Goal: Information Seeking & Learning: Learn about a topic

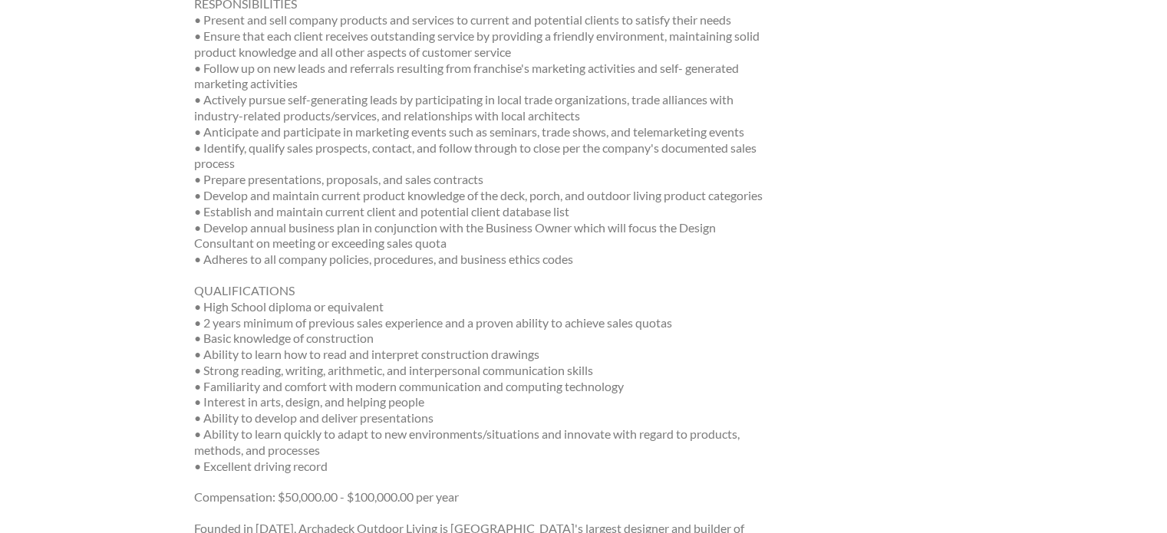
scroll to position [460, 0]
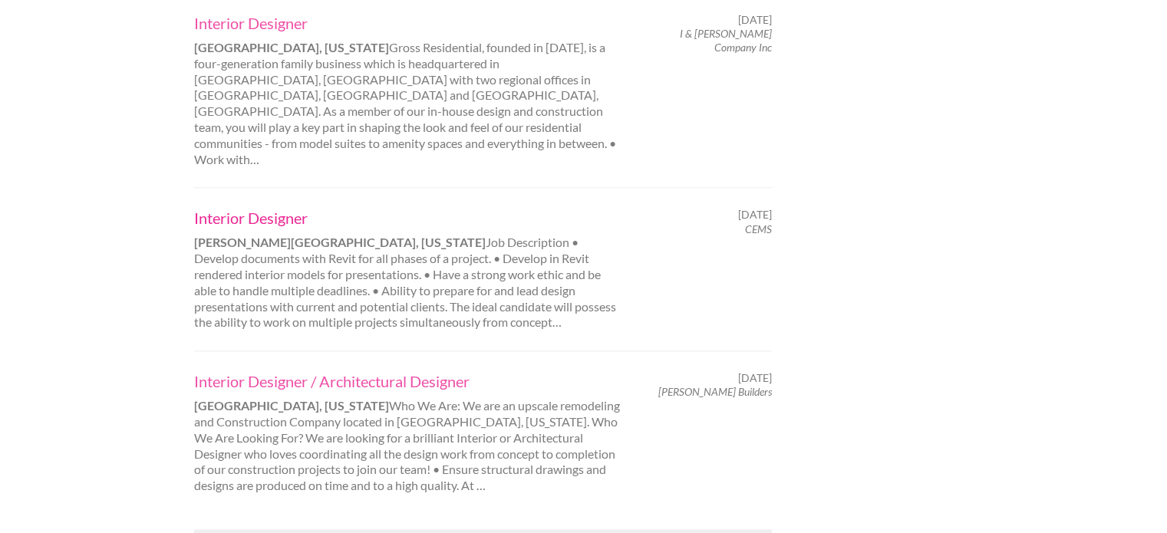
scroll to position [1624, 0]
click at [279, 208] on link "Interior Designer" at bounding box center [407, 218] width 427 height 20
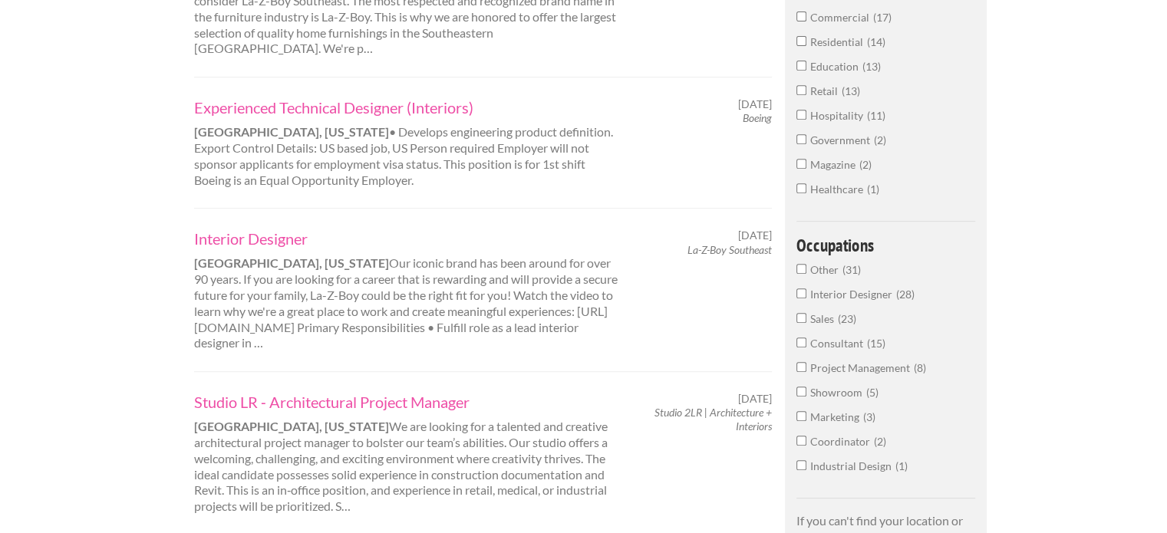
scroll to position [703, 0]
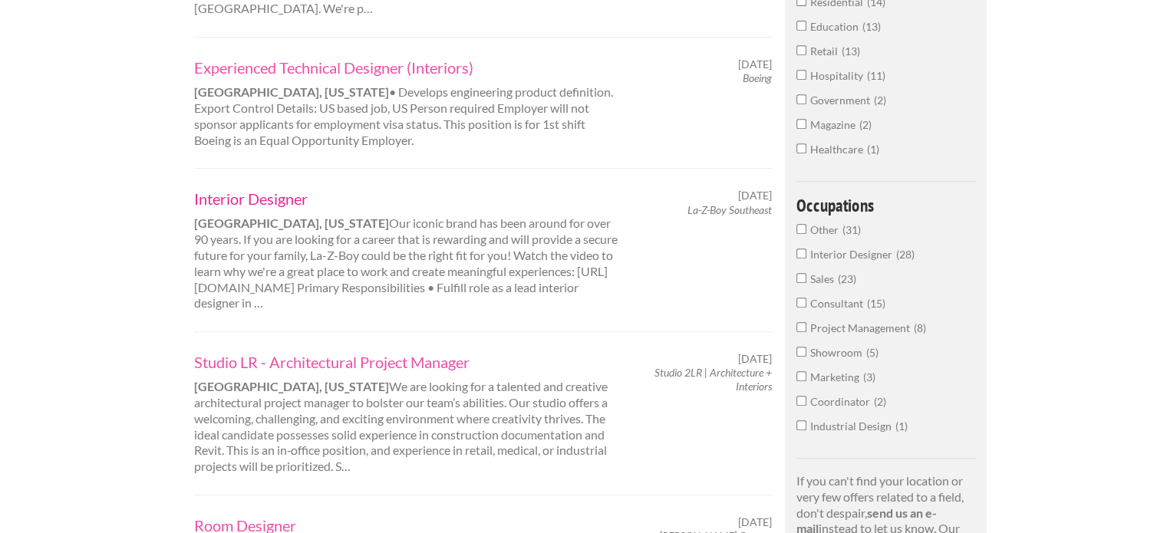
click at [286, 189] on link "Interior Designer" at bounding box center [407, 199] width 427 height 20
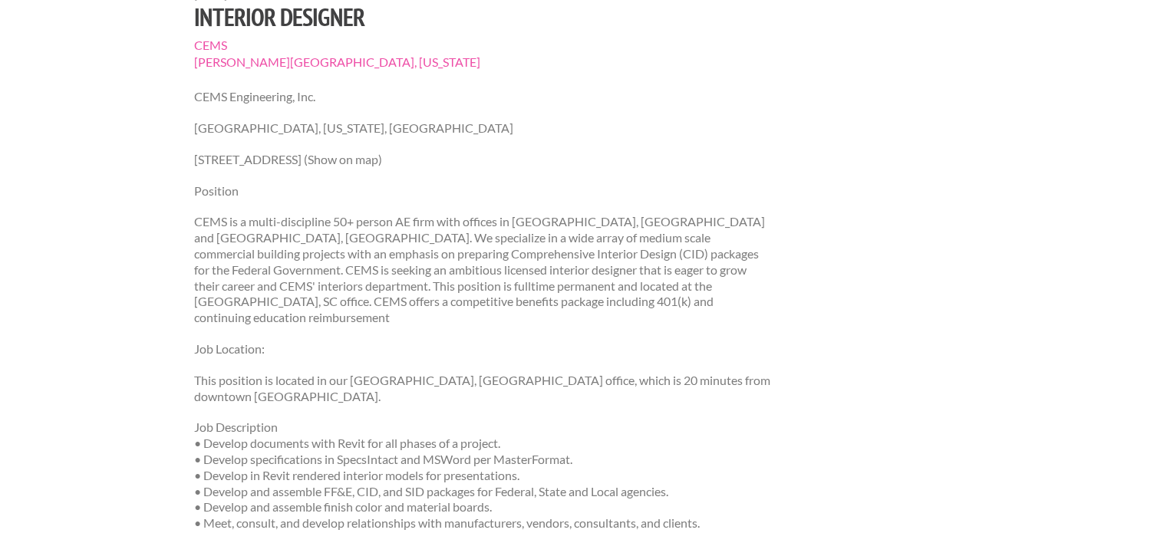
scroll to position [169, 0]
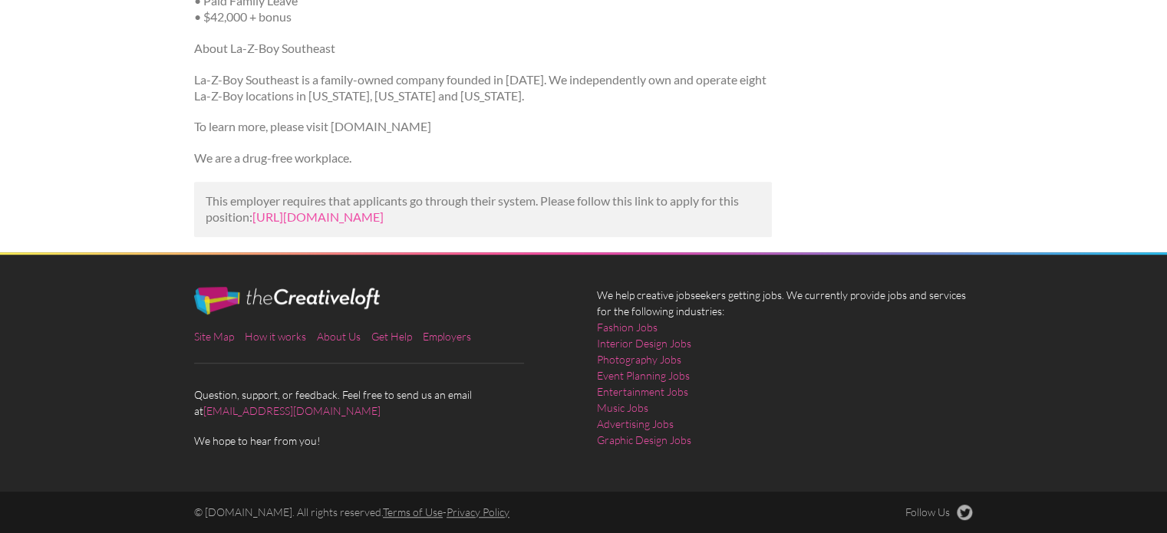
scroll to position [1052, 0]
click at [320, 223] on link "[URL][DOMAIN_NAME]" at bounding box center [317, 216] width 131 height 15
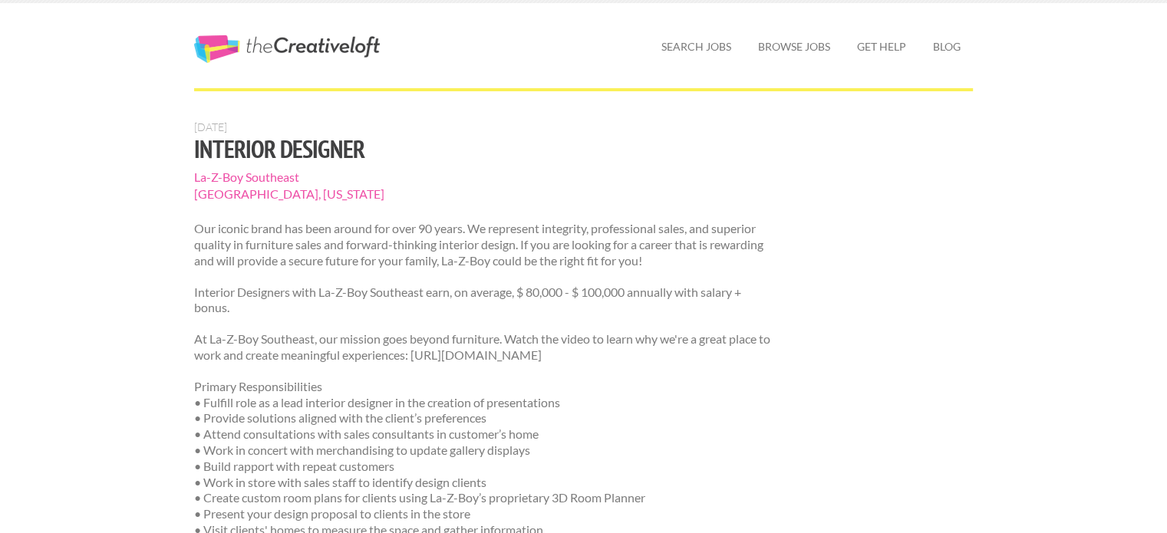
scroll to position [27, 0]
drag, startPoint x: 193, startPoint y: 179, endPoint x: 345, endPoint y: 194, distance: 152.0
copy section "La-Z-Boy [GEOGRAPHIC_DATA], [US_STATE]"
click at [334, 99] on div at bounding box center [584, 105] width 806 height 32
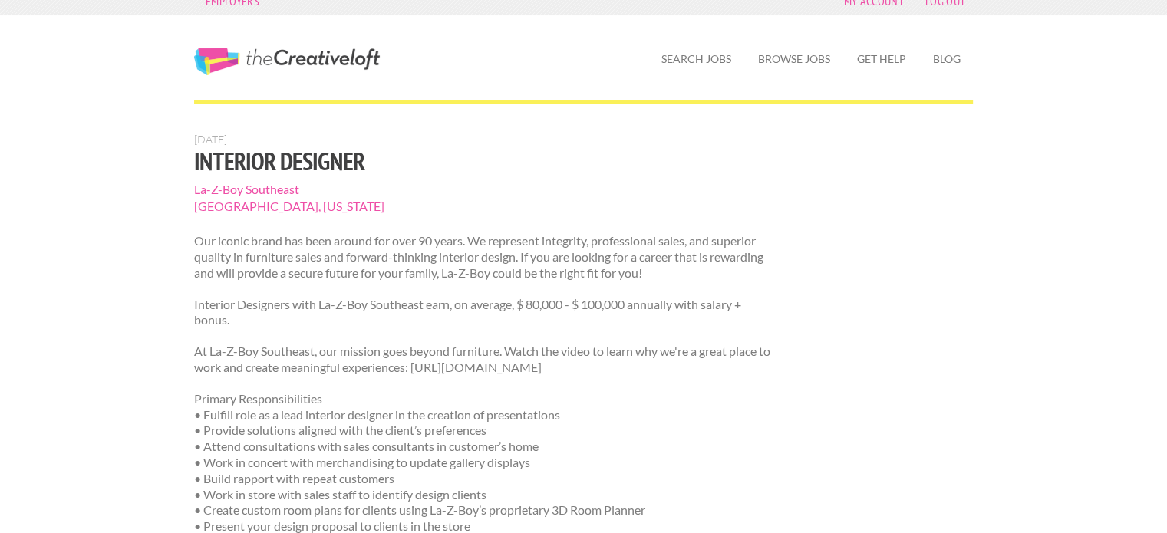
scroll to position [0, 0]
